Goal: Check status: Check status

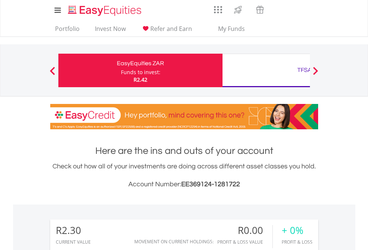
scroll to position [71, 117]
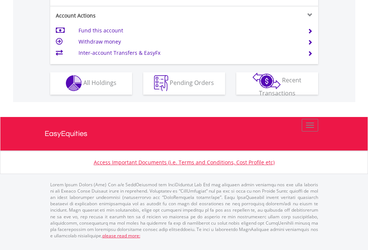
scroll to position [696, 0]
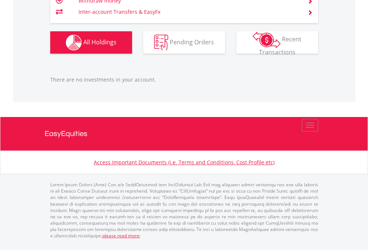
scroll to position [71, 117]
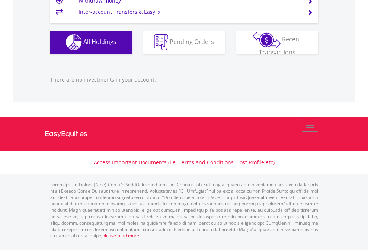
scroll to position [737, 0]
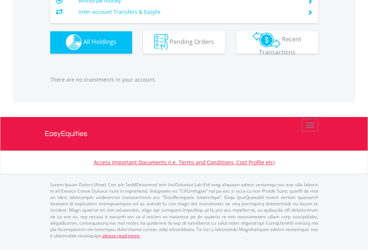
scroll to position [71, 117]
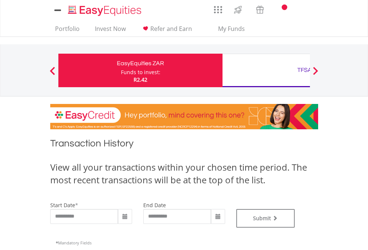
type input "**********"
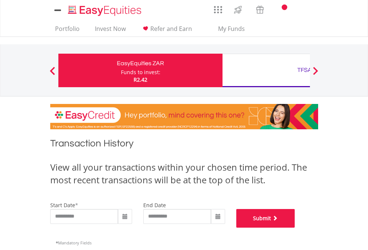
click at [295, 228] on button "Submit" at bounding box center [265, 218] width 59 height 19
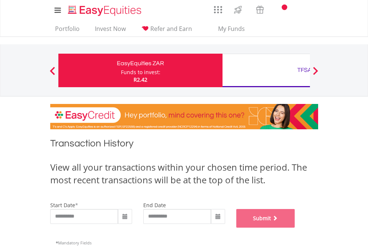
scroll to position [302, 0]
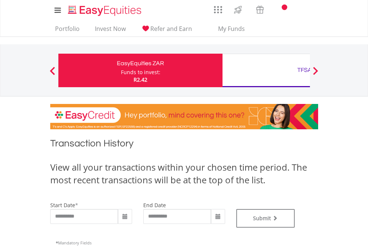
click at [266, 70] on div "TFSA" at bounding box center [304, 70] width 155 height 10
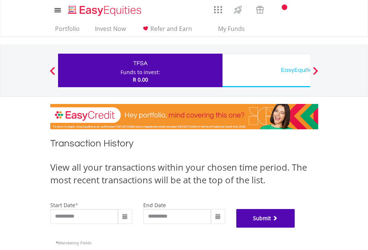
click at [295, 228] on button "Submit" at bounding box center [265, 218] width 59 height 19
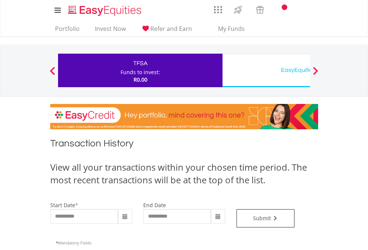
click at [266, 70] on div "EasyEquities USD" at bounding box center [304, 70] width 155 height 10
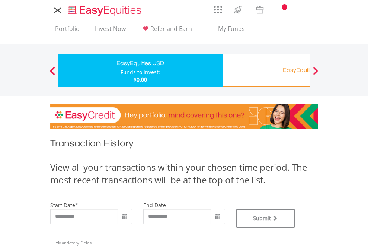
type input "**********"
